Goal: Information Seeking & Learning: Learn about a topic

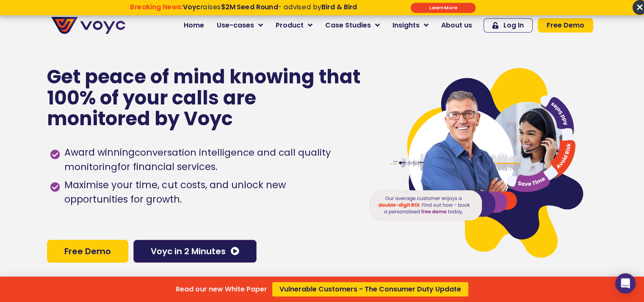
click at [203, 25] on div "Read our new White Paper Vulnerable Customers - The Consumer Duty Update" at bounding box center [322, 151] width 644 height 302
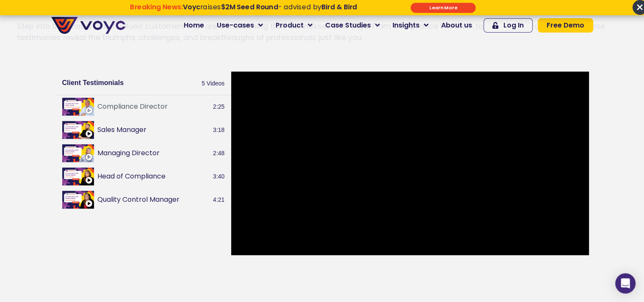
scroll to position [961, 0]
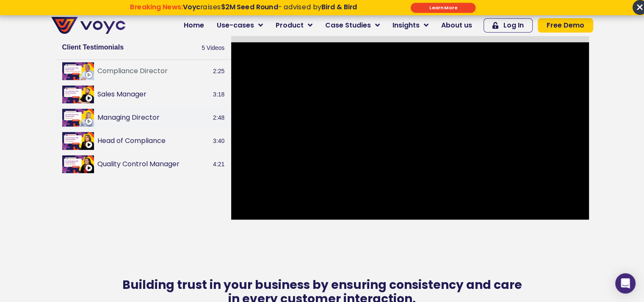
click at [132, 123] on button "Managing Director" at bounding box center [153, 118] width 113 height 10
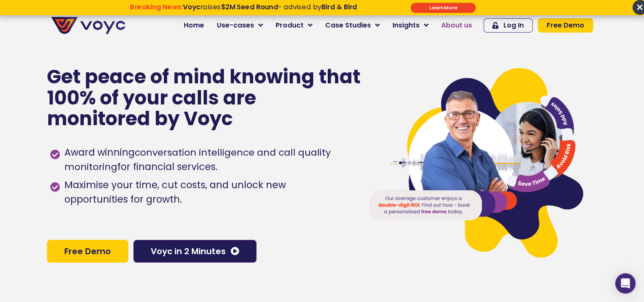
click at [460, 29] on span "About us" at bounding box center [456, 25] width 31 height 10
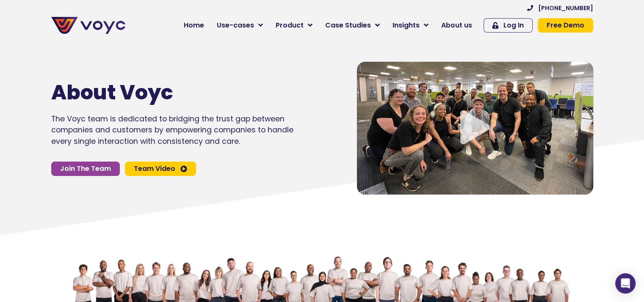
click at [466, 134] on icon "Video play button" at bounding box center [475, 127] width 30 height 34
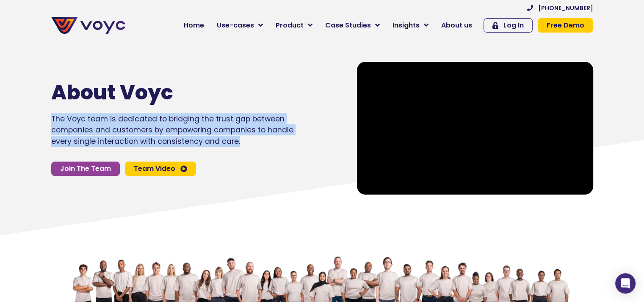
drag, startPoint x: 47, startPoint y: 116, endPoint x: 284, endPoint y: 149, distance: 238.8
click at [284, 149] on div "About Voyc The Voyc team is dedicated to bridging the trust gap between compani…" at bounding box center [195, 128] width 297 height 141
copy p "The Voyc team is dedicated to bridging the trust gap between companies and cust…"
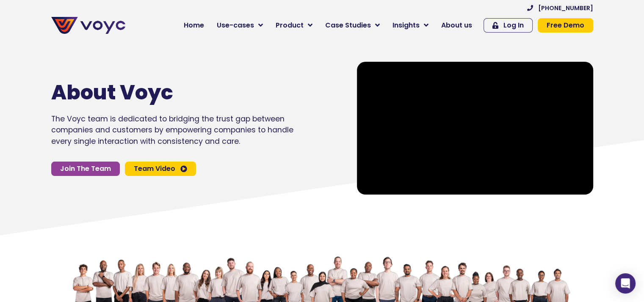
click at [75, 61] on div "About Voyc The Voyc team is dedicated to bridging the trust gap between compani…" at bounding box center [195, 128] width 297 height 141
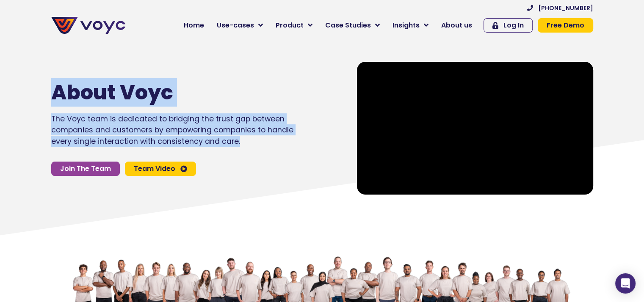
drag, startPoint x: 53, startPoint y: 87, endPoint x: 292, endPoint y: 143, distance: 245.6
click at [292, 143] on div "About Voyc The Voyc team is dedicated to bridging the trust gap between compani…" at bounding box center [195, 128] width 297 height 141
copy div "About Voyc The Voyc team is dedicated to bridging the trust gap between compani…"
click at [196, 24] on span "Home" at bounding box center [194, 25] width 20 height 10
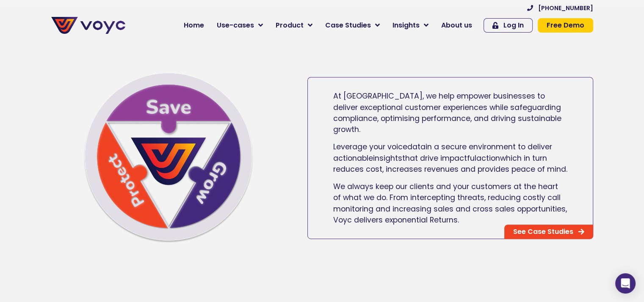
scroll to position [429, 0]
